Goal: Information Seeking & Learning: Learn about a topic

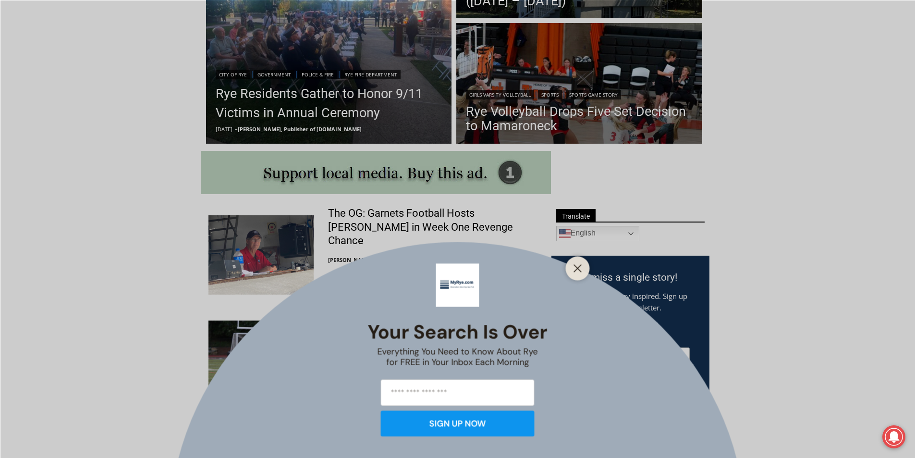
scroll to position [432, 0]
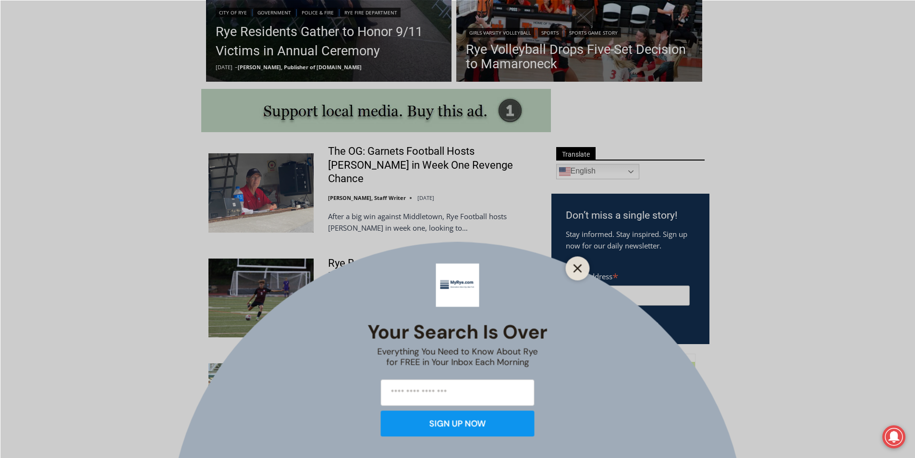
click at [580, 270] on icon "Close" at bounding box center [577, 268] width 9 height 9
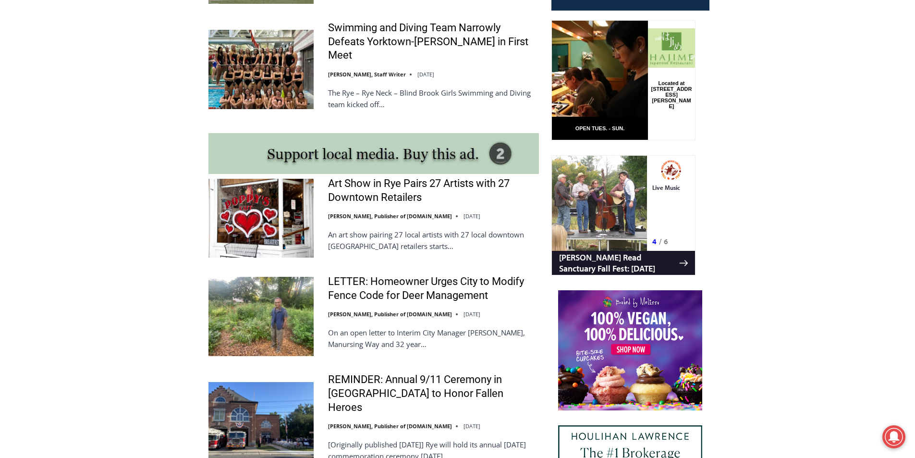
scroll to position [768, 0]
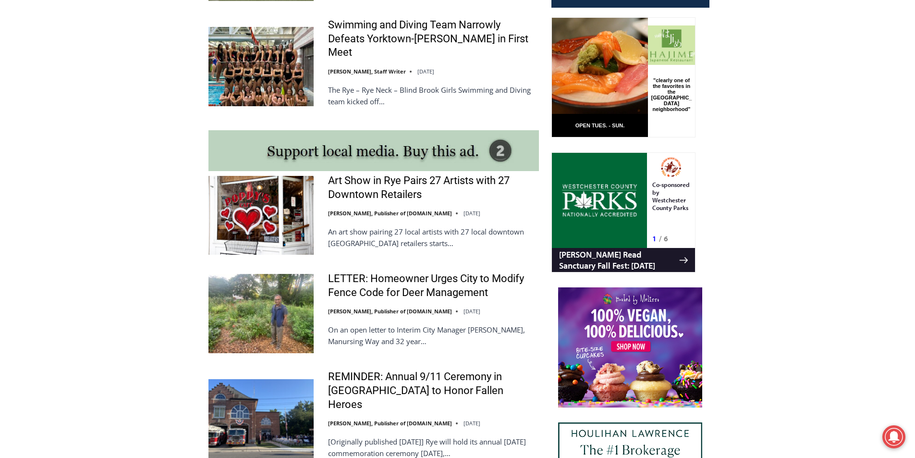
click at [312, 176] on img at bounding box center [260, 215] width 105 height 79
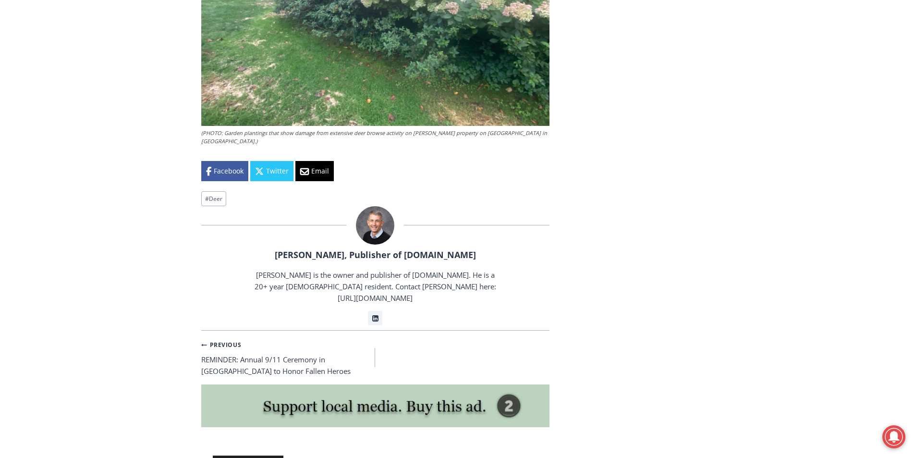
scroll to position [2141, 0]
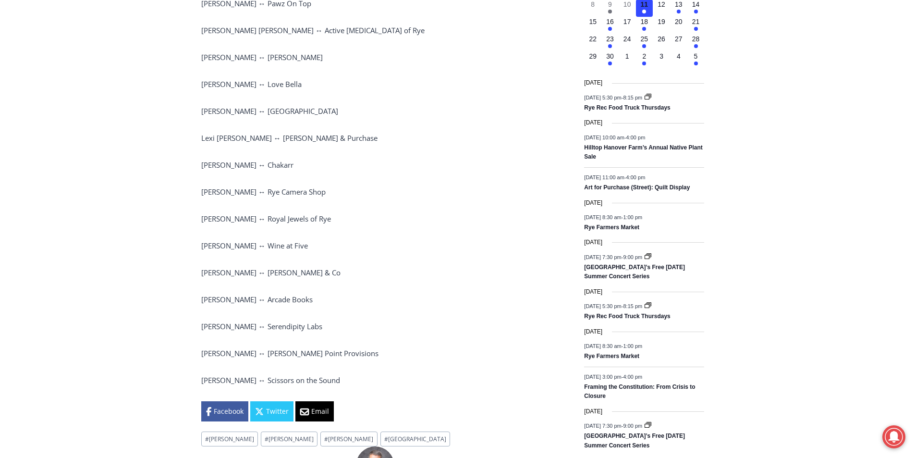
scroll to position [1181, 0]
